Goal: Navigation & Orientation: Understand site structure

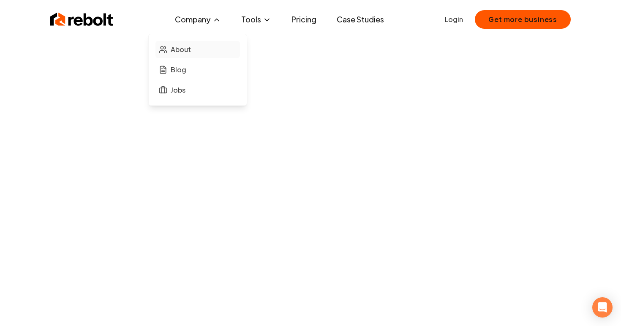
click at [185, 47] on span "About" at bounding box center [181, 49] width 20 height 10
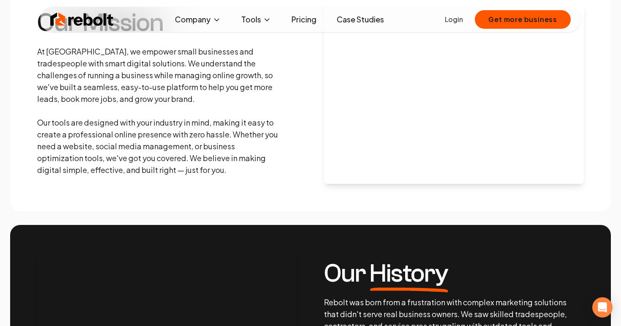
scroll to position [177, 0]
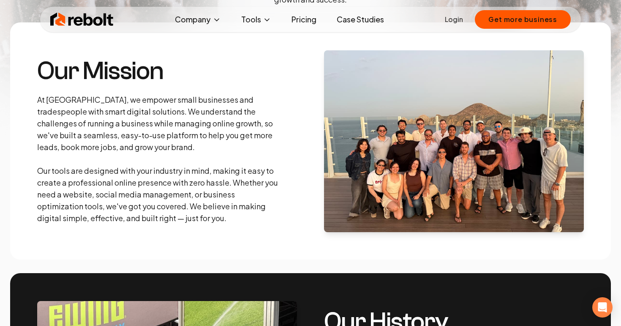
scroll to position [201, 0]
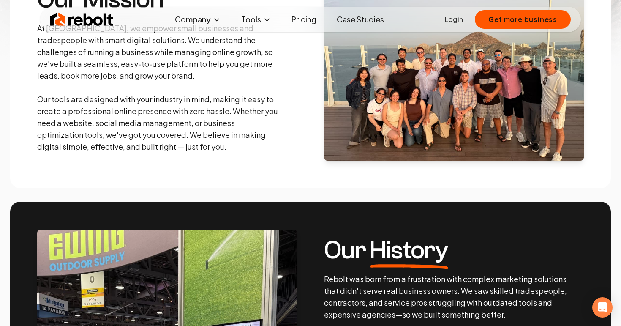
click at [460, 118] on img at bounding box center [454, 70] width 260 height 182
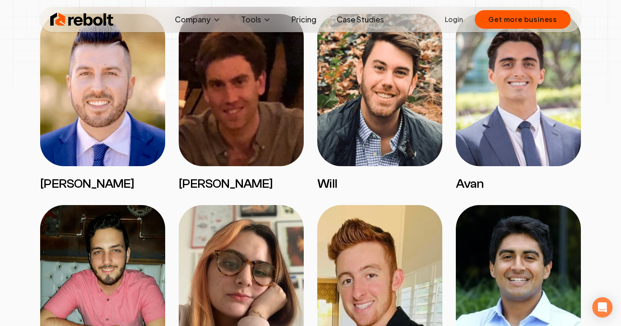
scroll to position [1312, 0]
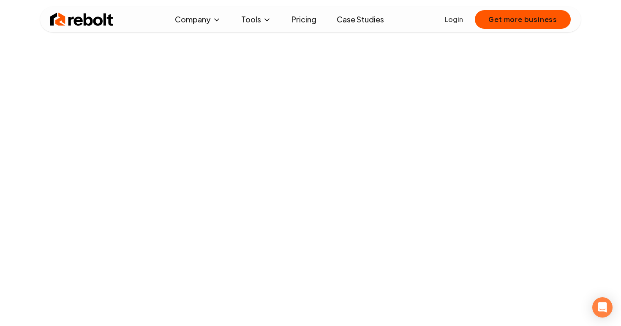
scroll to position [584, 0]
click at [211, 24] on button "Company" at bounding box center [198, 19] width 60 height 17
click at [190, 43] on link "About" at bounding box center [197, 49] width 84 height 17
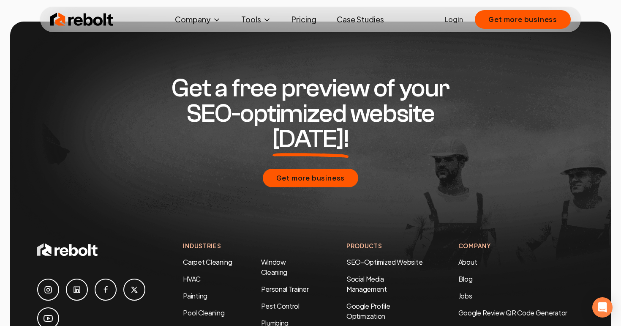
scroll to position [2760, 0]
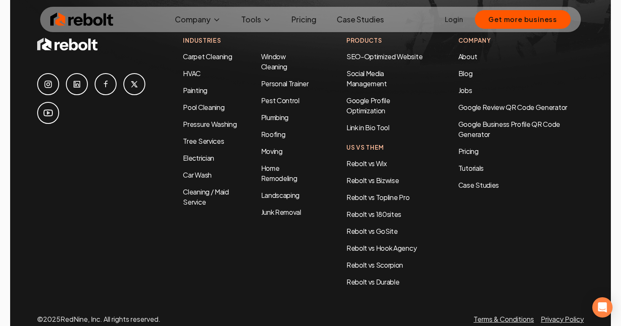
click at [363, 17] on link "Case Studies" at bounding box center [360, 19] width 61 height 17
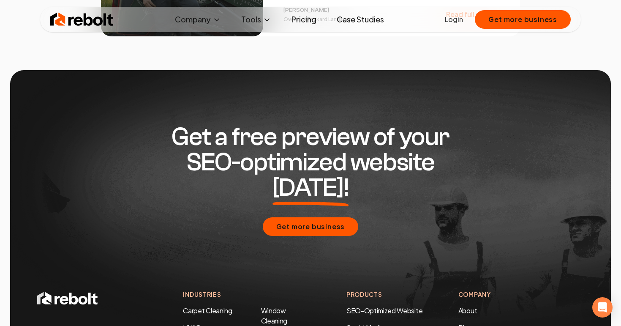
scroll to position [1761, 0]
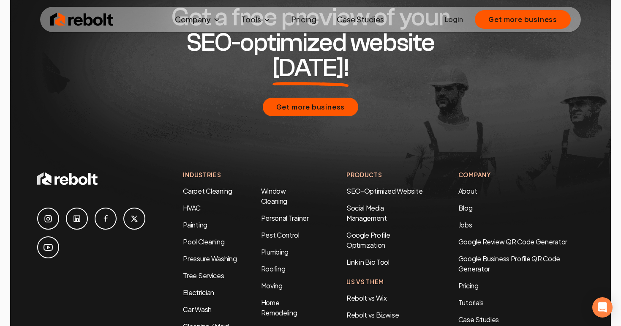
click at [303, 20] on link "Pricing" at bounding box center [304, 19] width 38 height 17
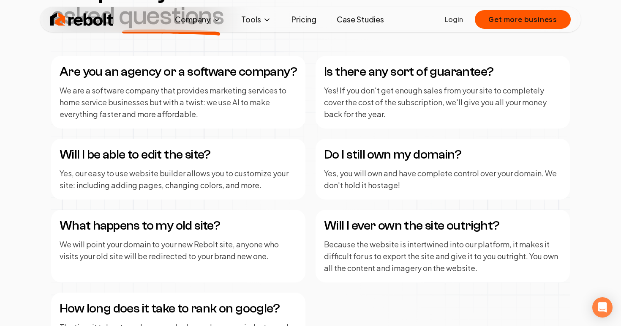
scroll to position [1270, 0]
